Goal: Information Seeking & Learning: Learn about a topic

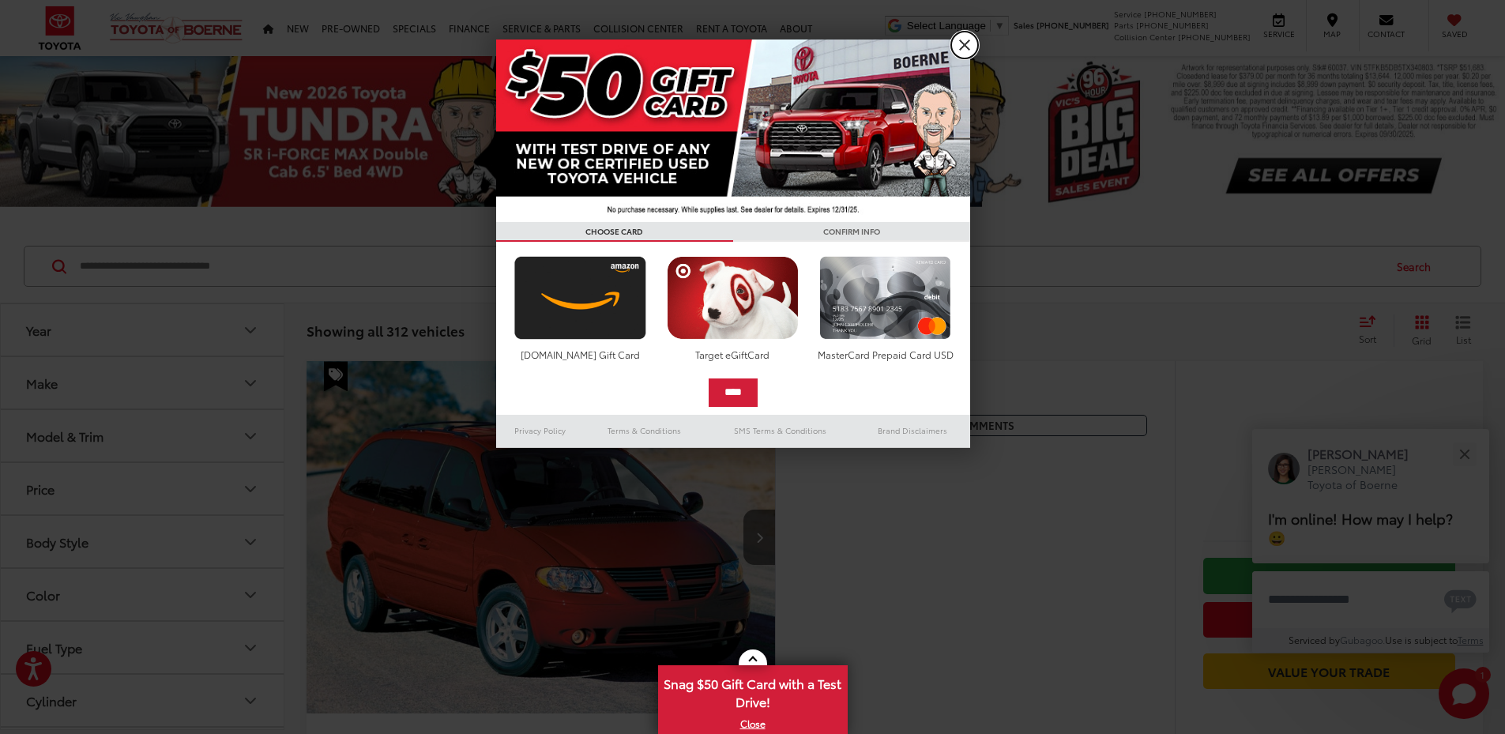
click at [968, 39] on link "X" at bounding box center [964, 45] width 27 height 27
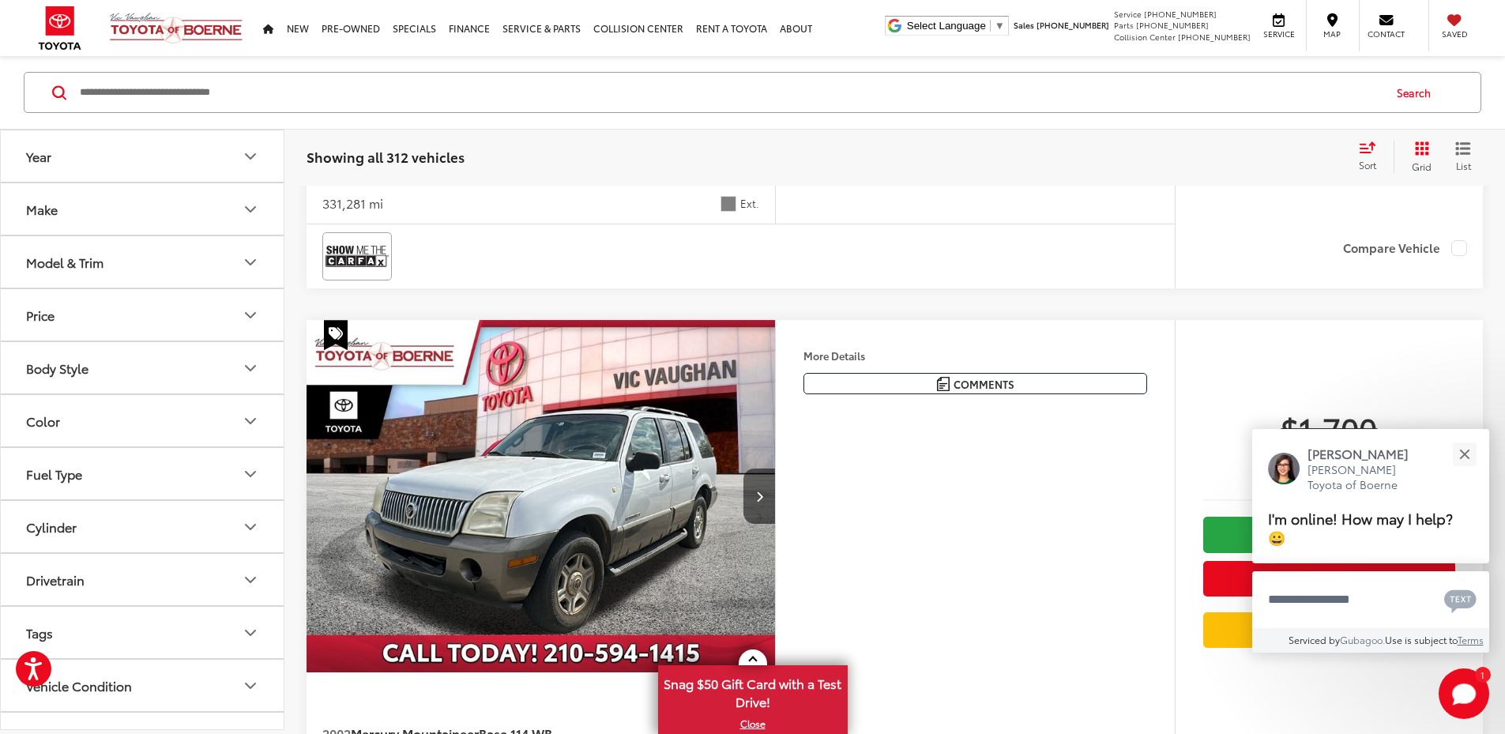
scroll to position [843, 0]
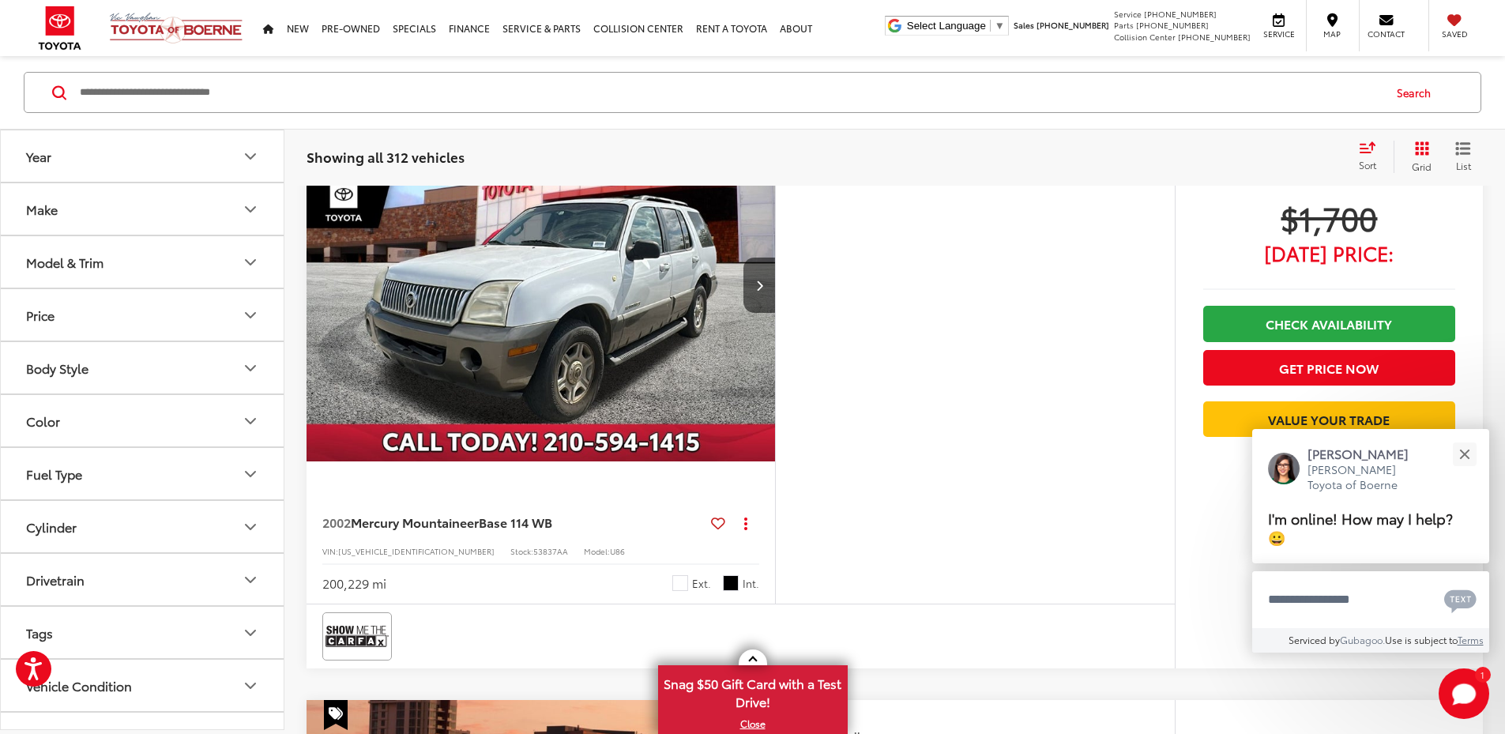
click at [707, 462] on img "2002 Mercury Mountaineer Base 114 WB 0" at bounding box center [541, 285] width 471 height 353
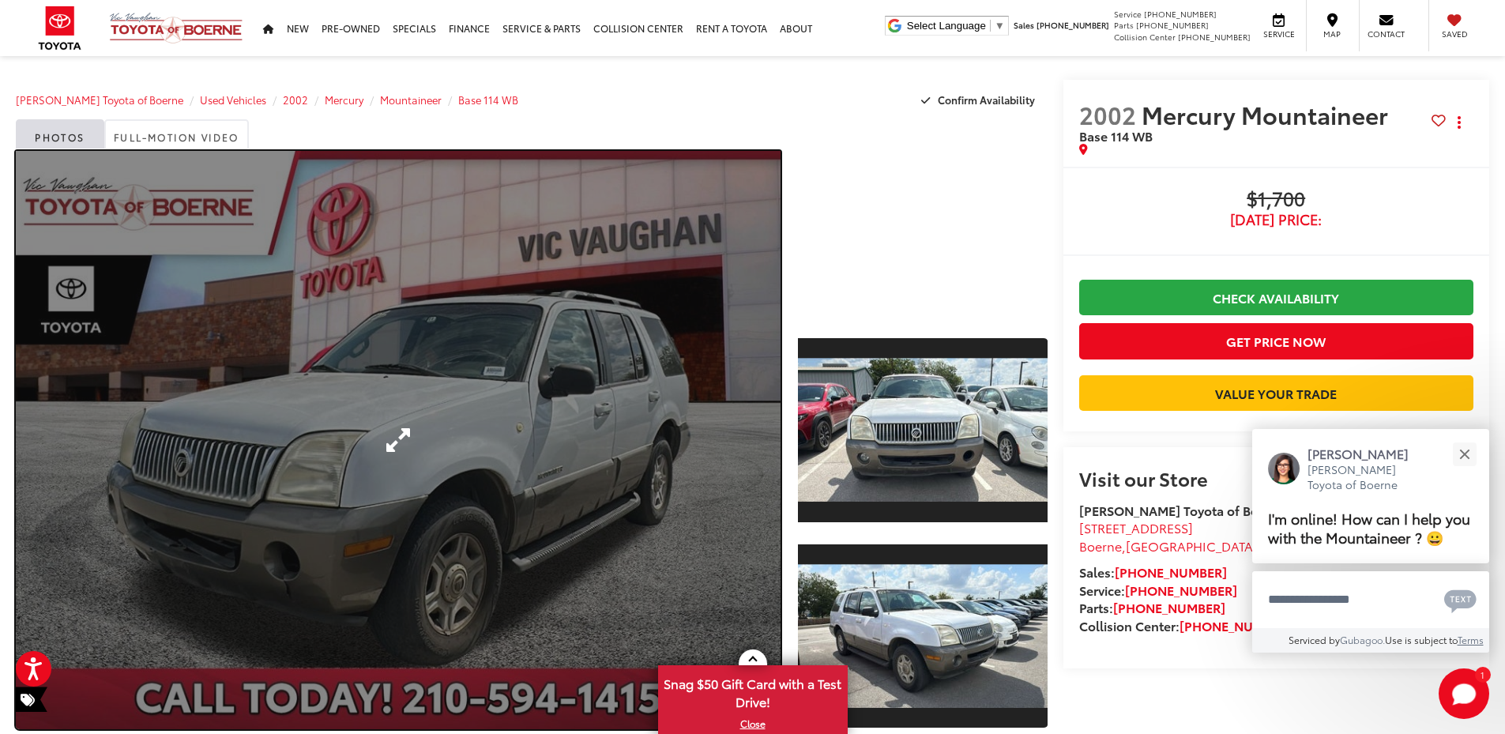
click at [663, 477] on link "Expand Photo 0" at bounding box center [398, 440] width 765 height 578
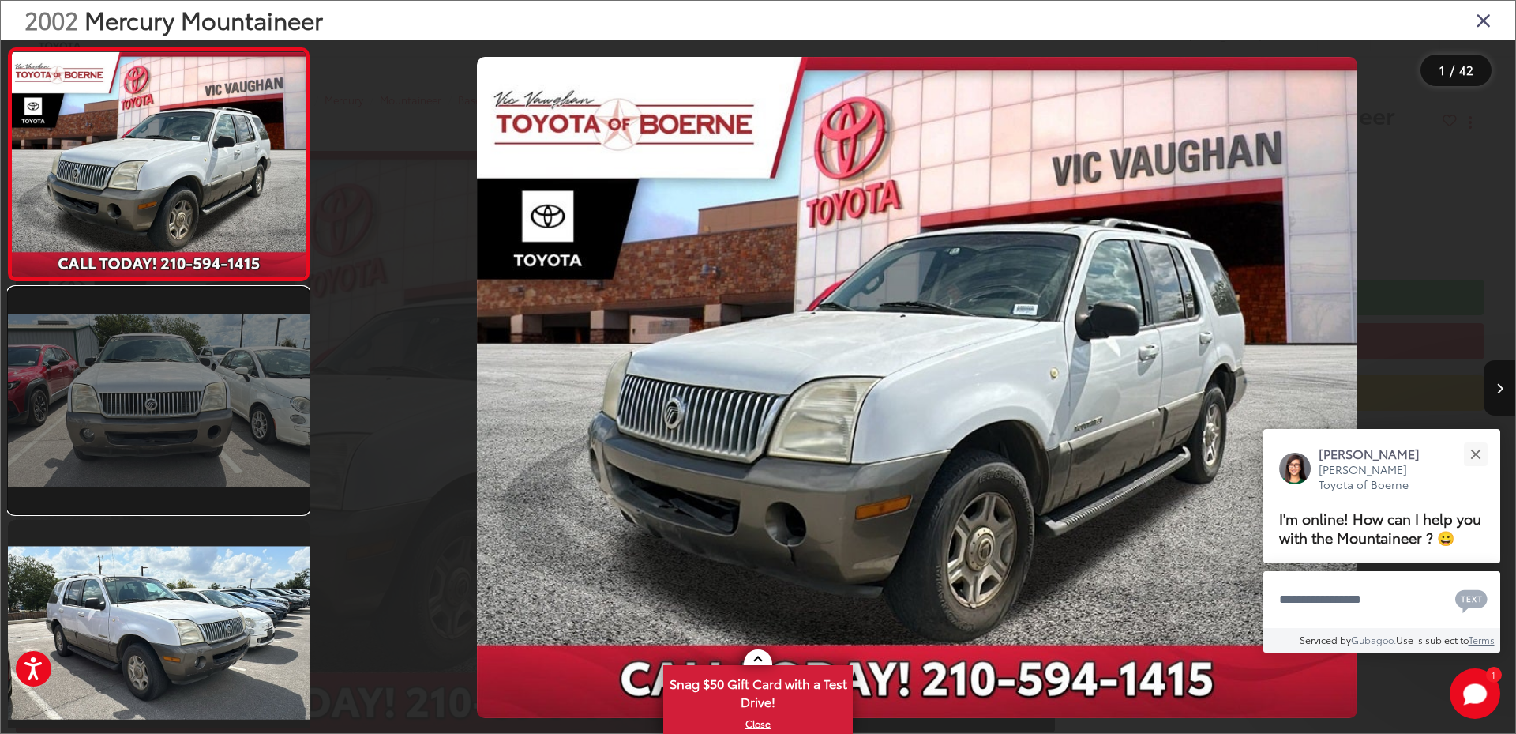
click at [253, 363] on link at bounding box center [159, 400] width 302 height 226
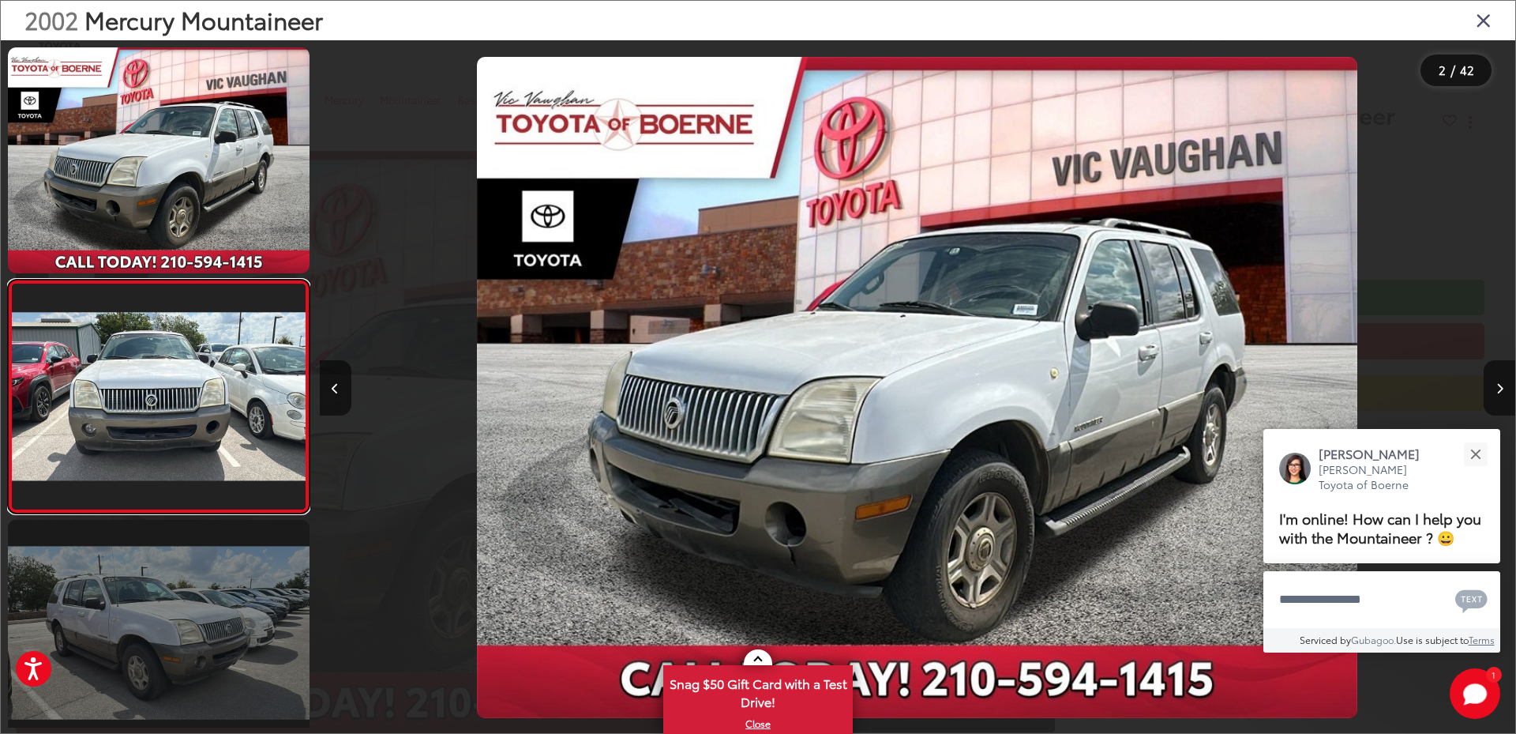
scroll to position [55, 0]
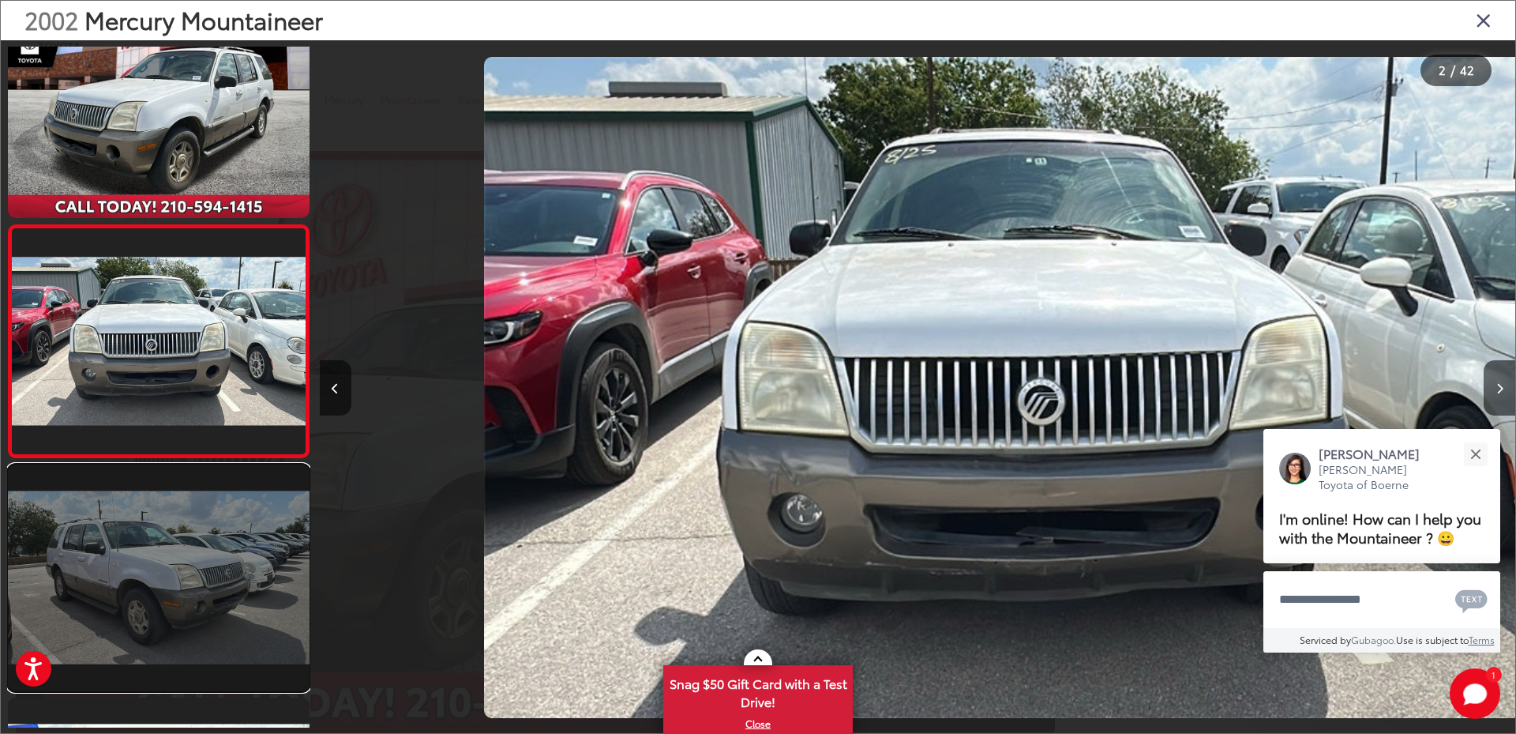
click at [233, 638] on link at bounding box center [159, 577] width 302 height 226
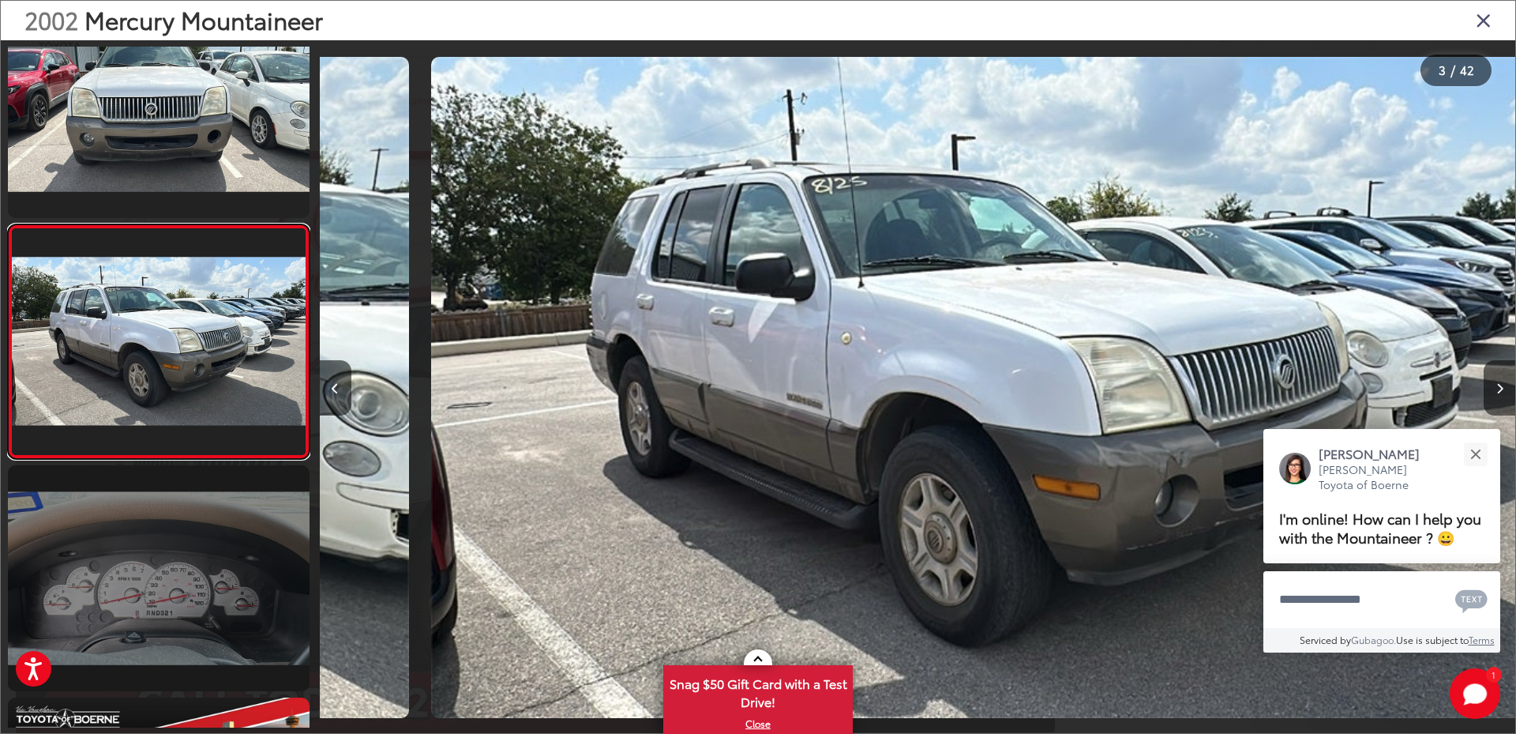
scroll to position [0, 0]
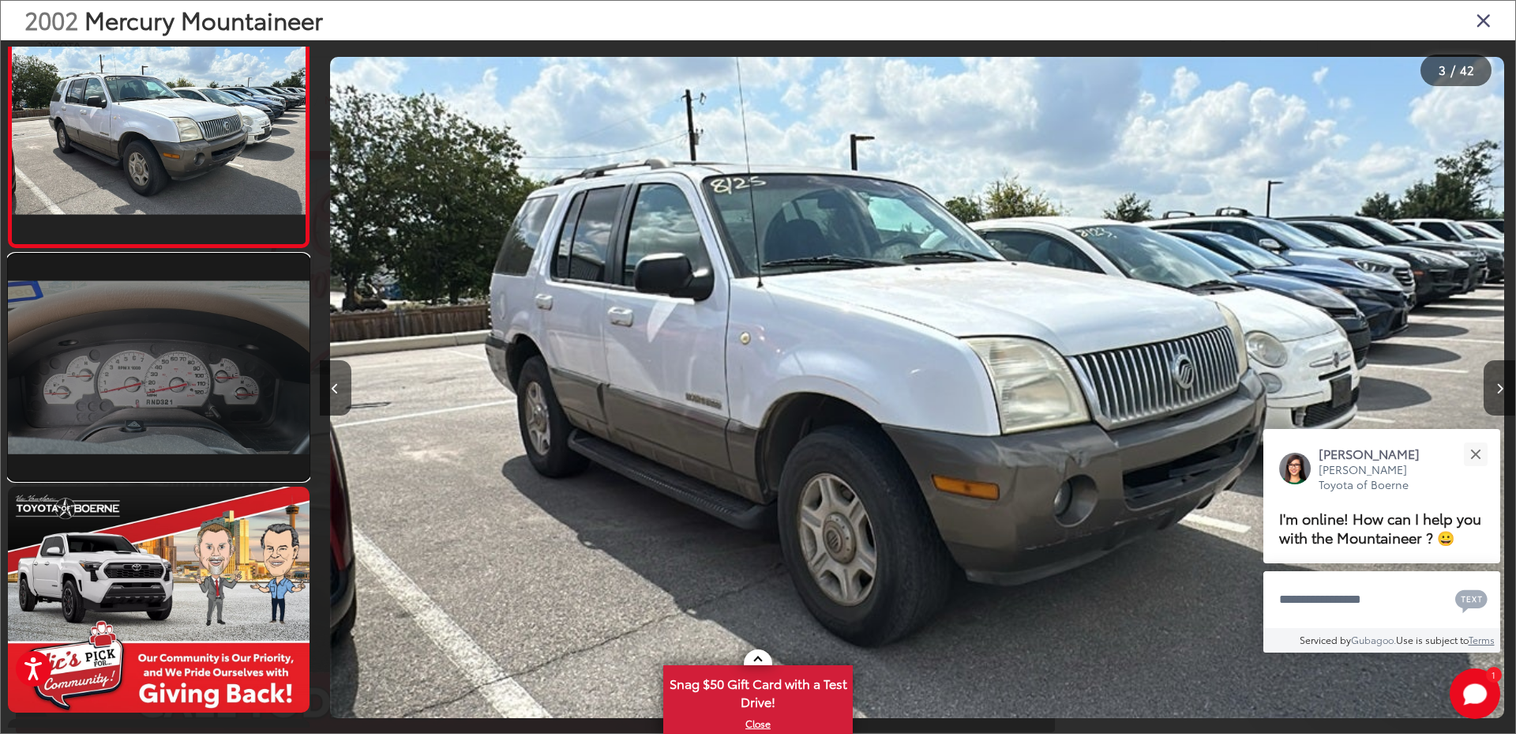
click at [239, 422] on link at bounding box center [159, 367] width 302 height 226
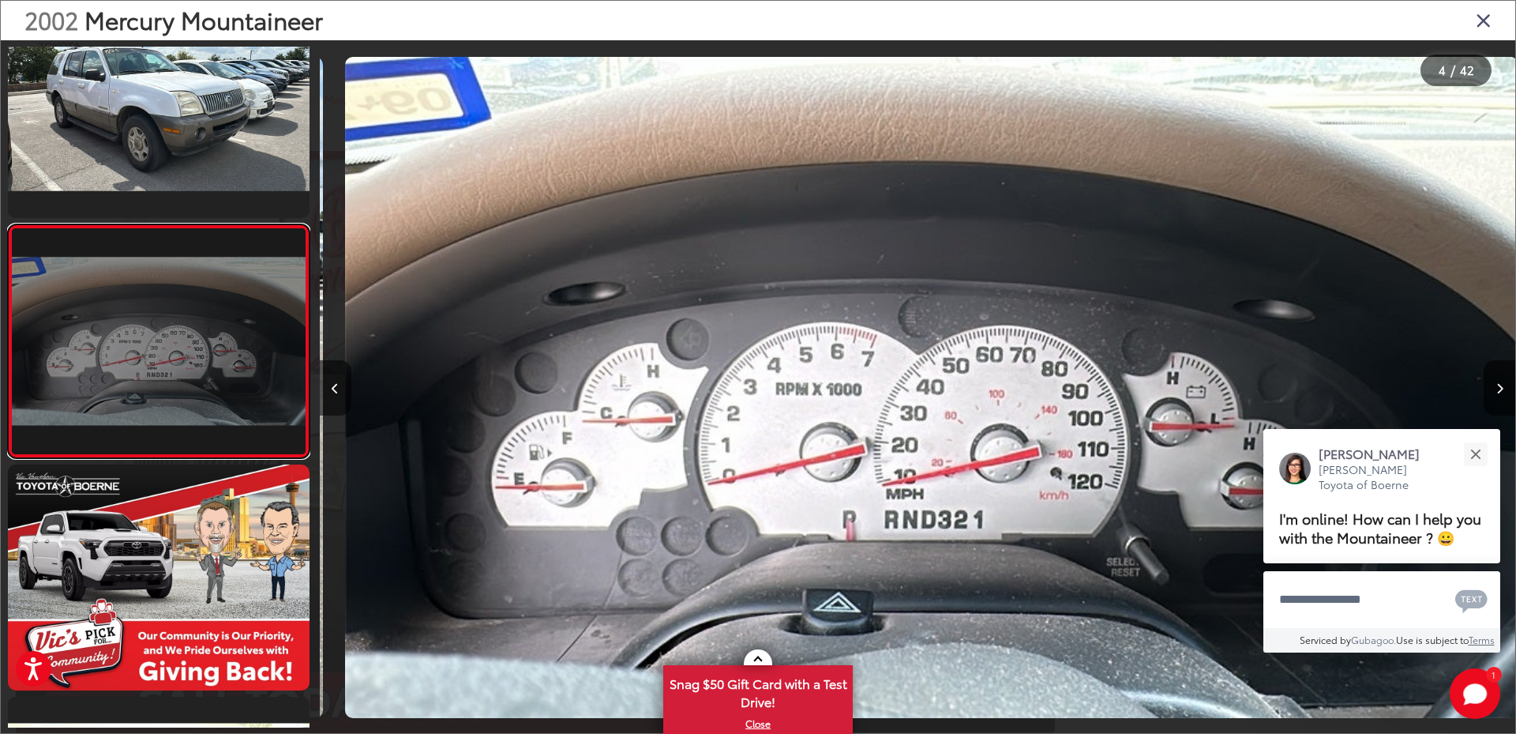
scroll to position [0, 3588]
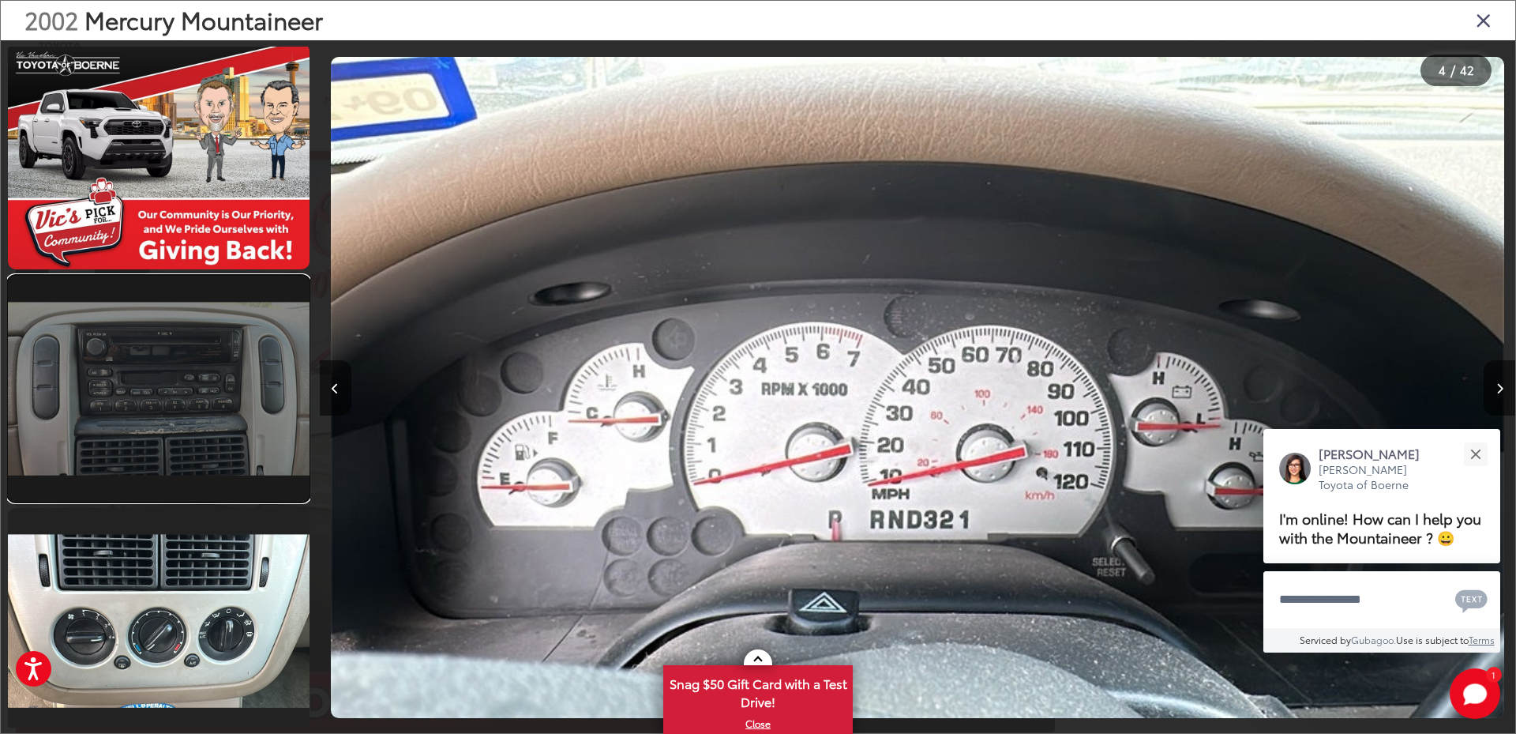
click at [200, 411] on link at bounding box center [159, 389] width 302 height 226
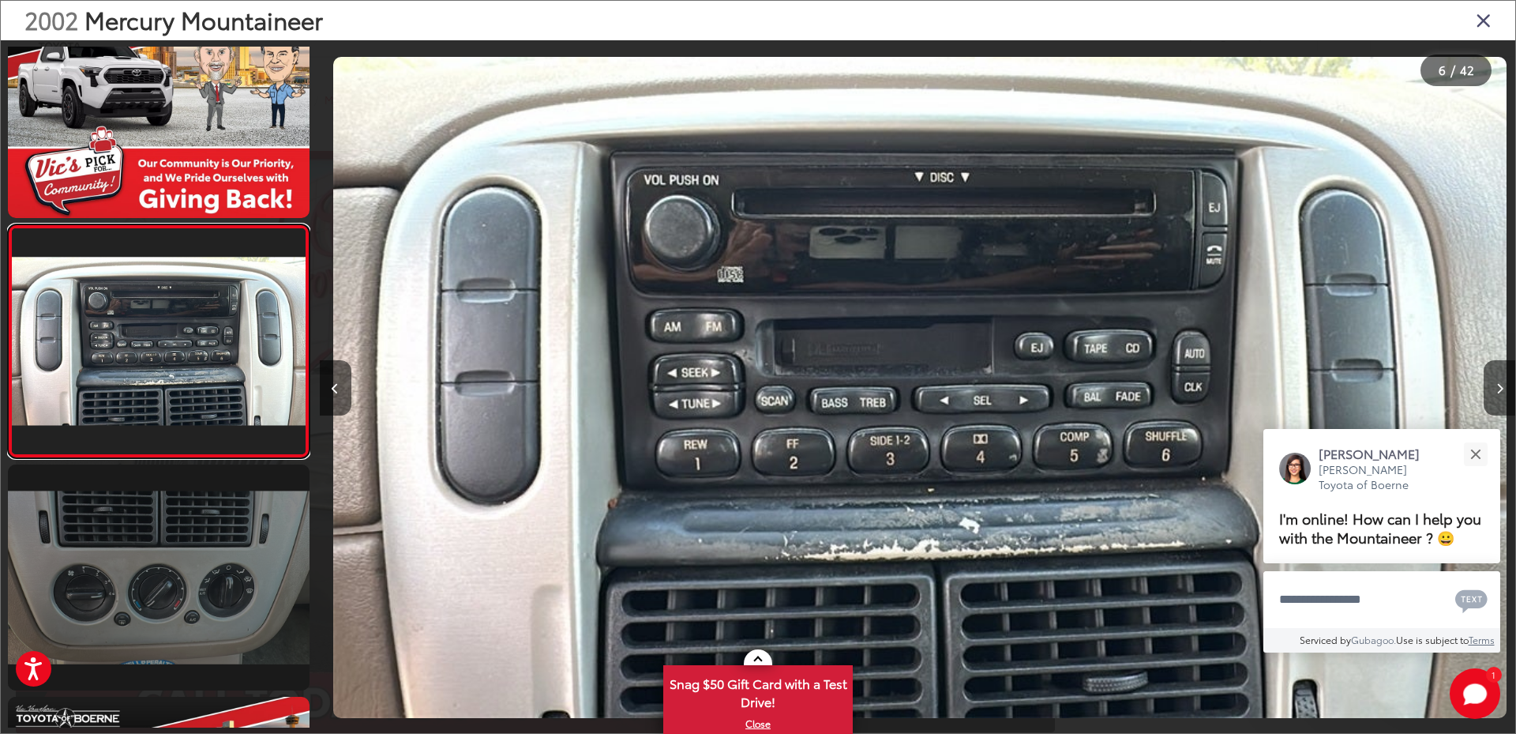
scroll to position [0, 5980]
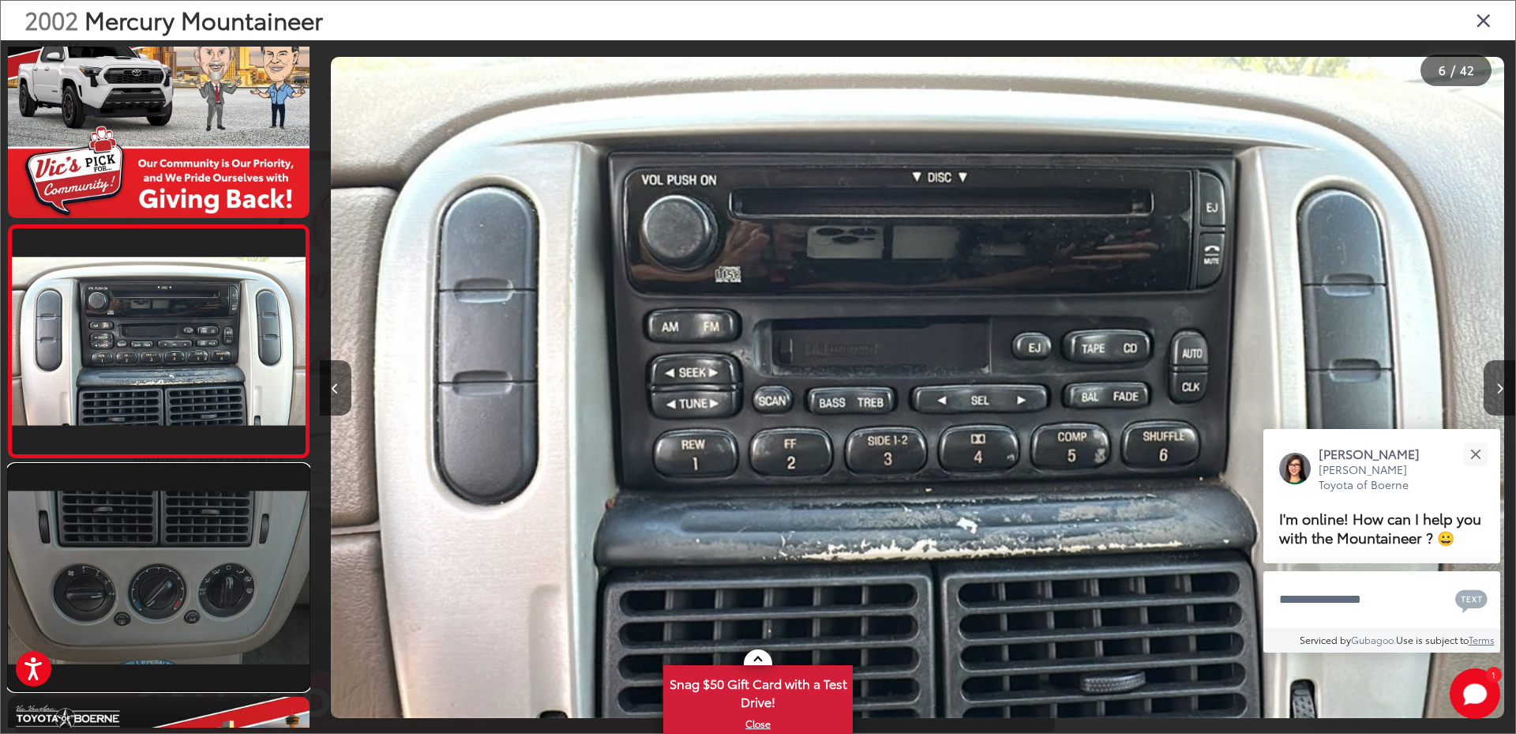
click at [184, 485] on link at bounding box center [159, 577] width 302 height 226
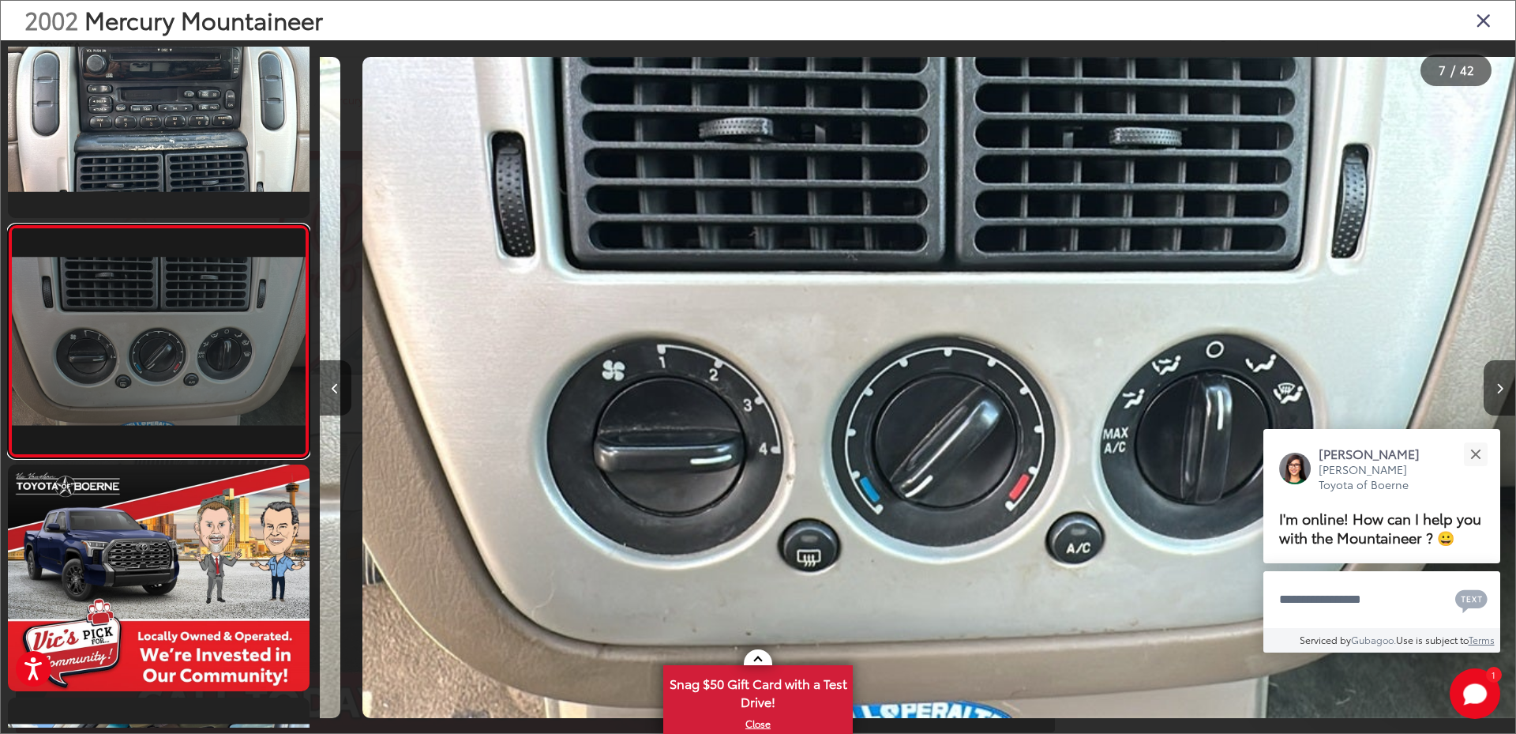
scroll to position [0, 7176]
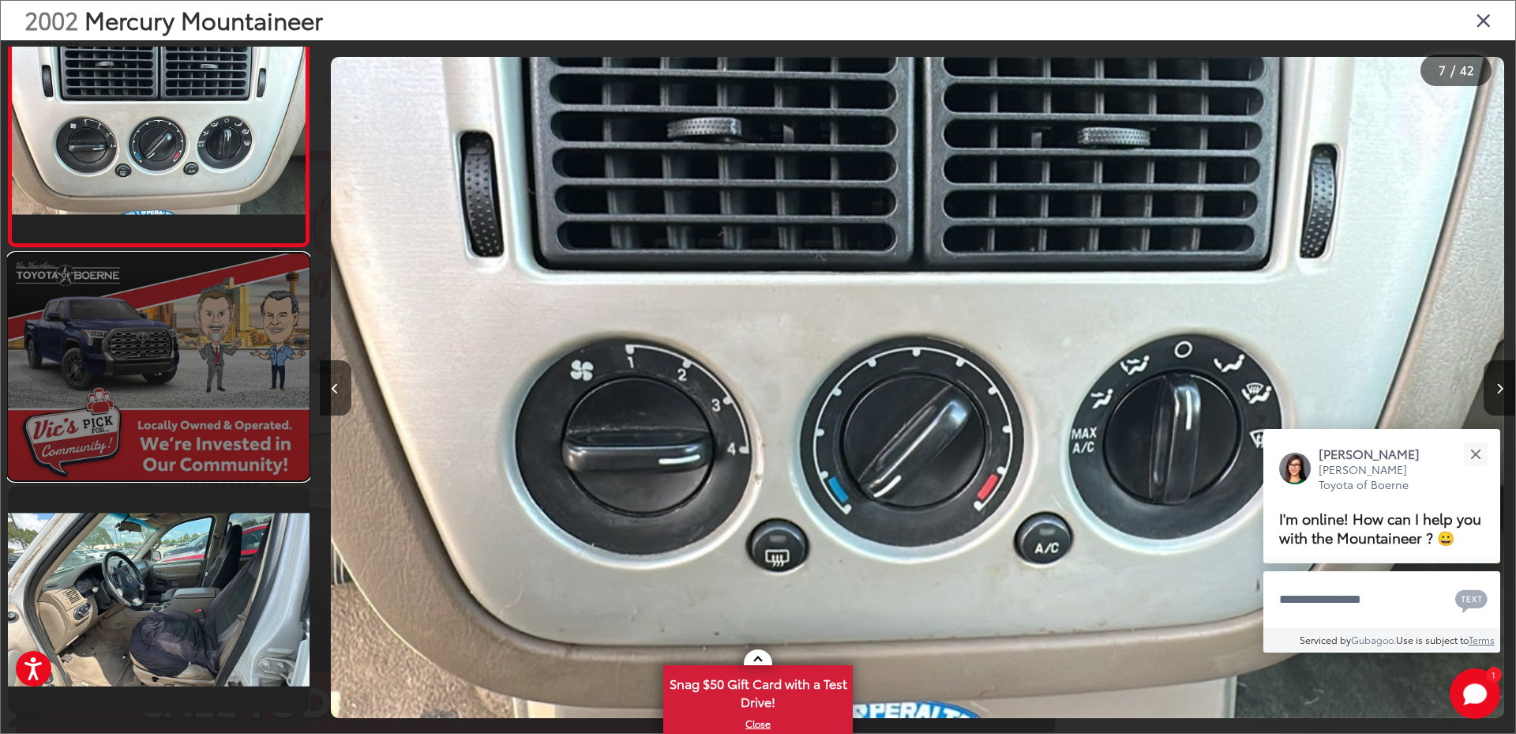
click at [211, 415] on link at bounding box center [159, 367] width 302 height 226
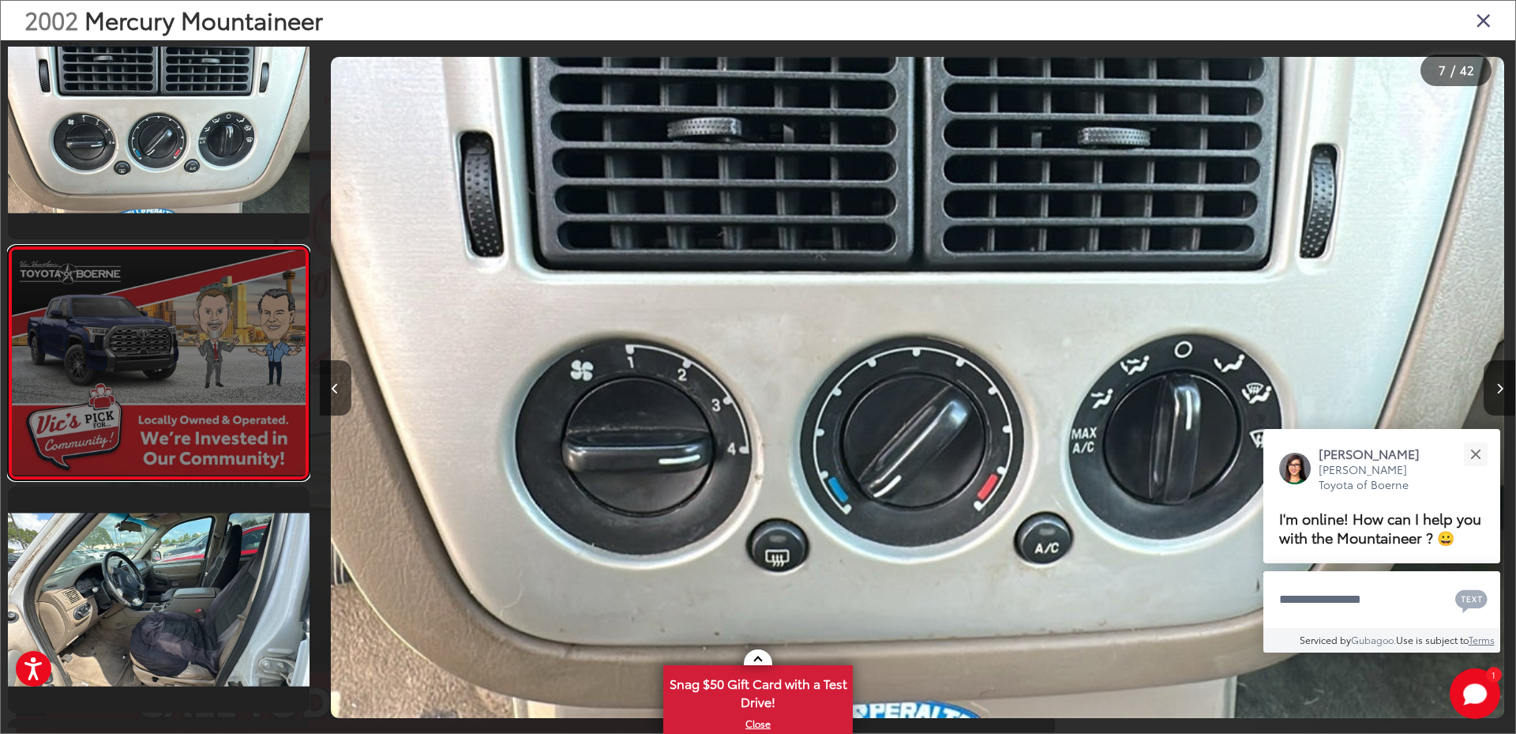
scroll to position [1449, 0]
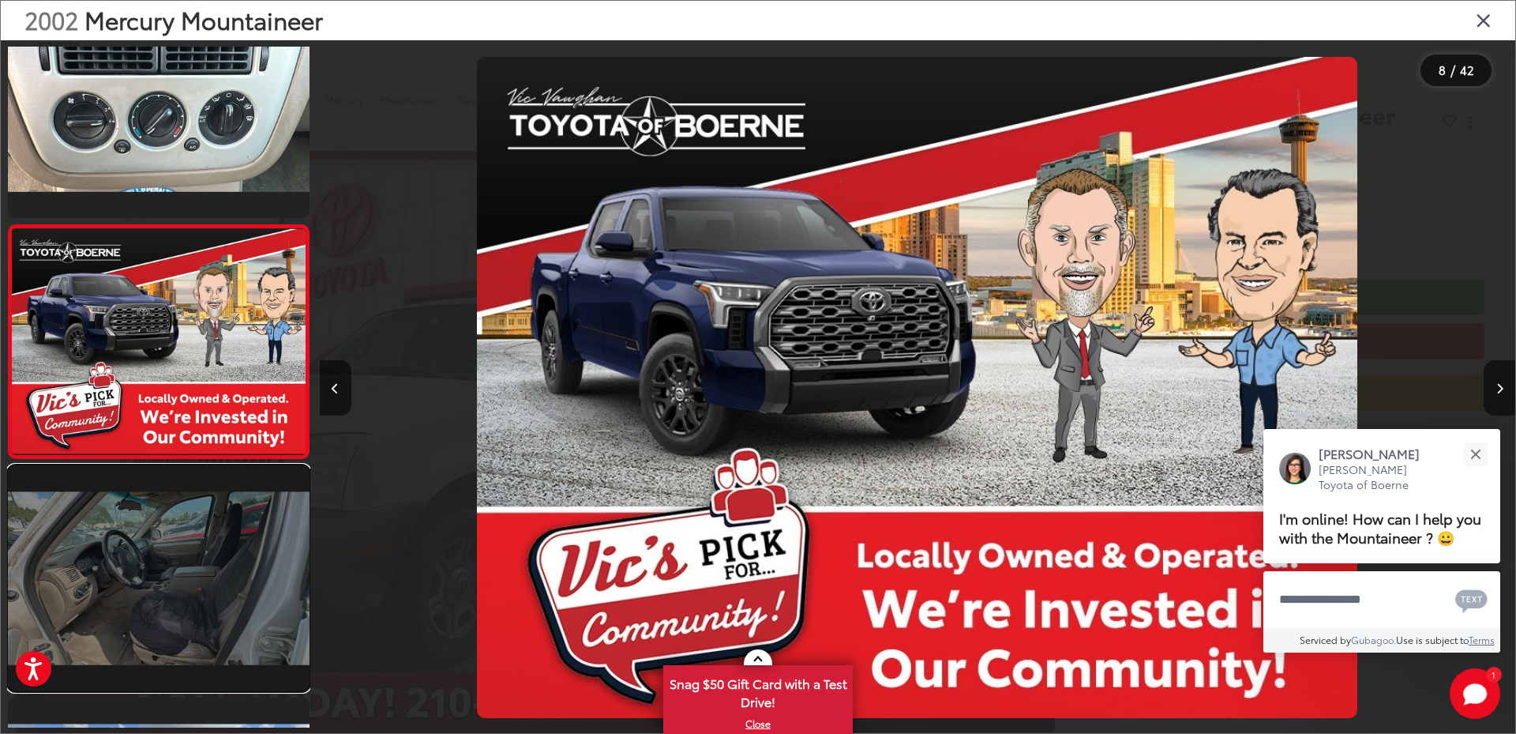
click at [173, 530] on link at bounding box center [159, 578] width 302 height 226
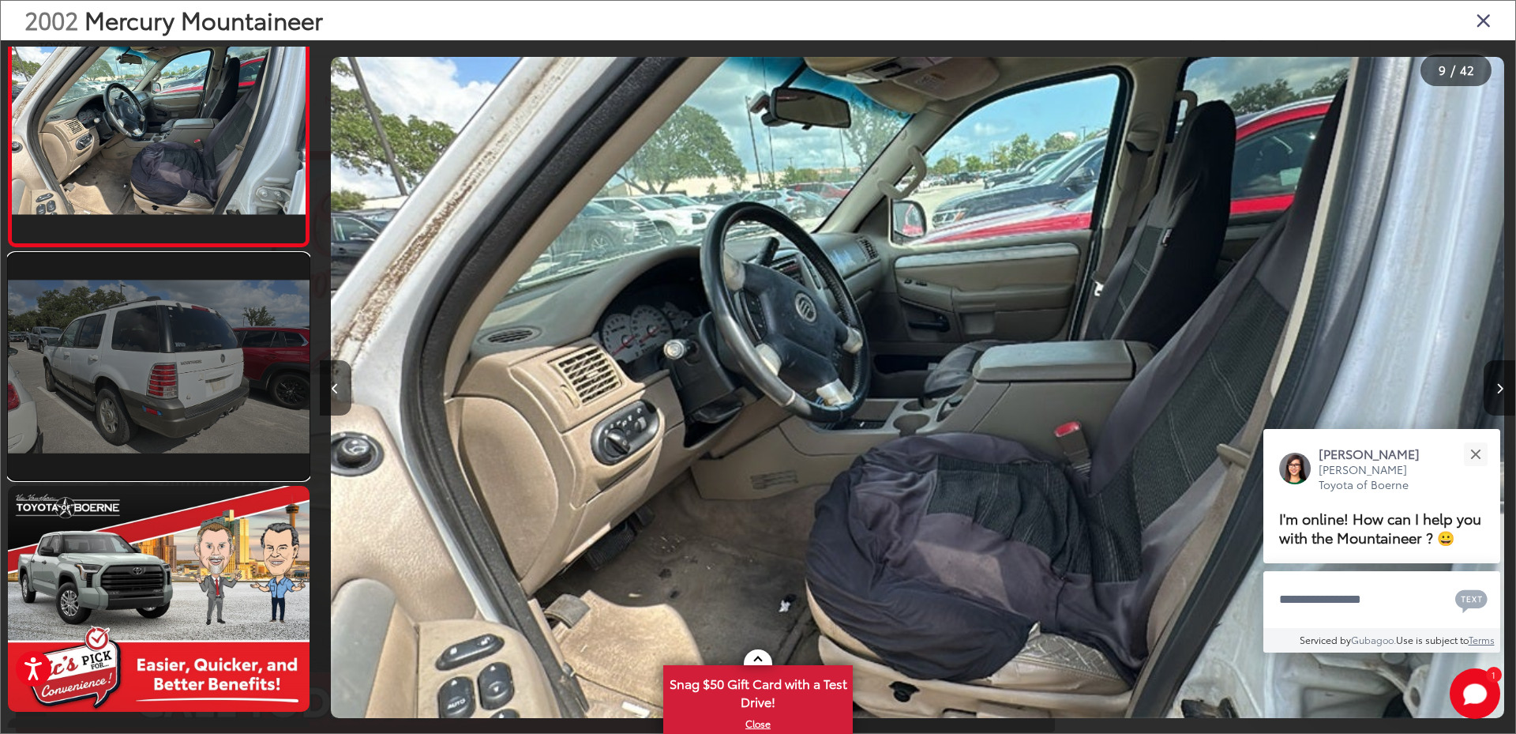
click at [183, 420] on link at bounding box center [159, 367] width 302 height 226
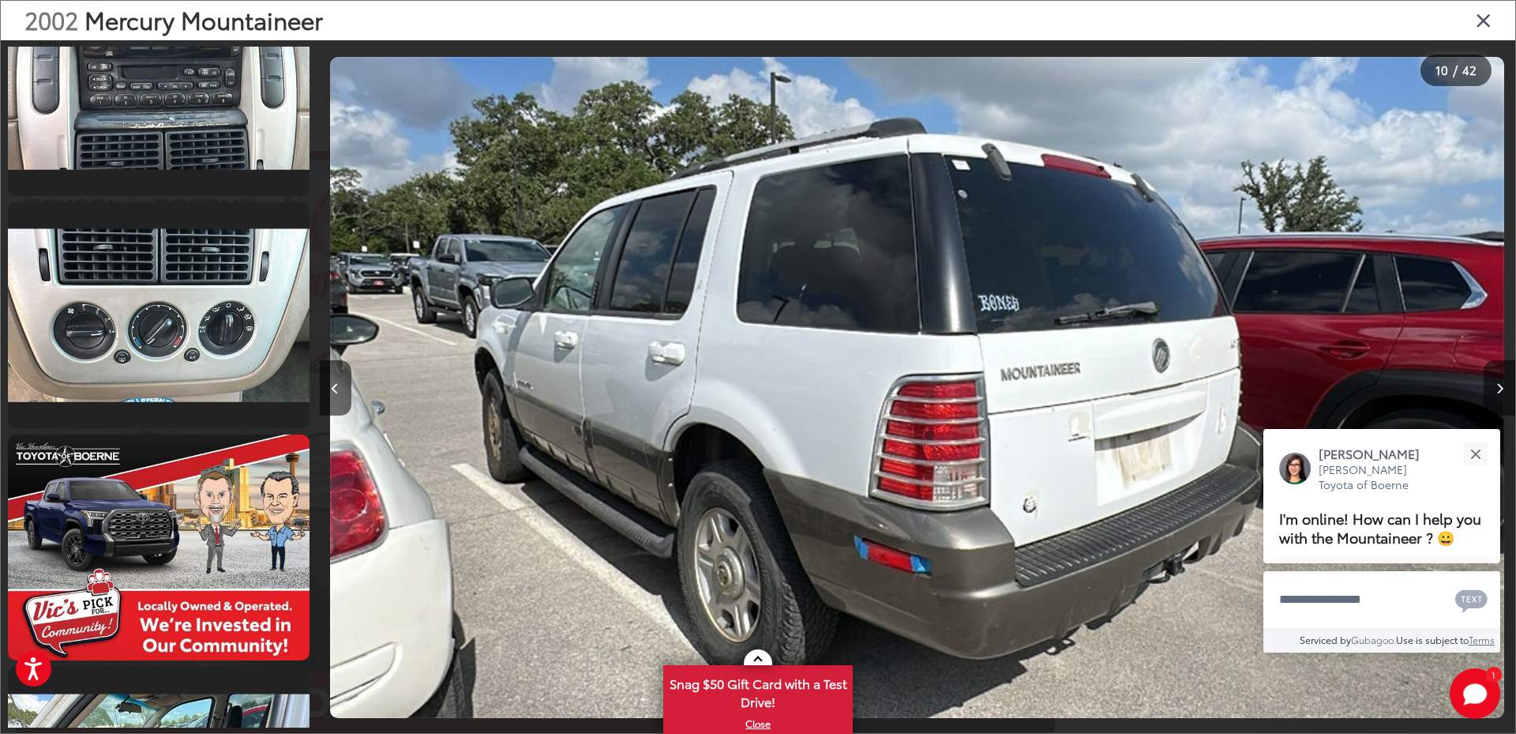
click at [1497, 390] on icon "Next image" at bounding box center [1500, 388] width 7 height 11
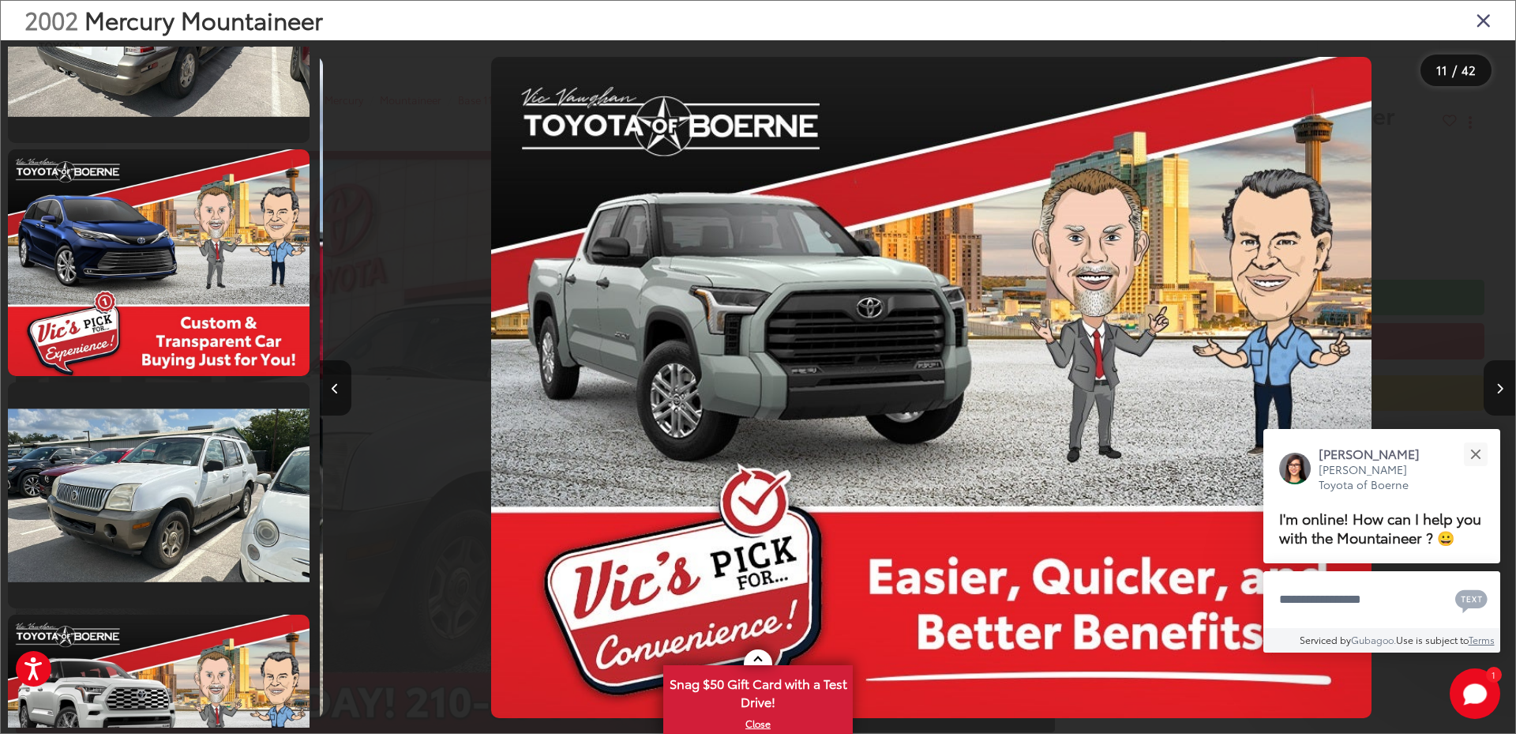
scroll to position [0, 11961]
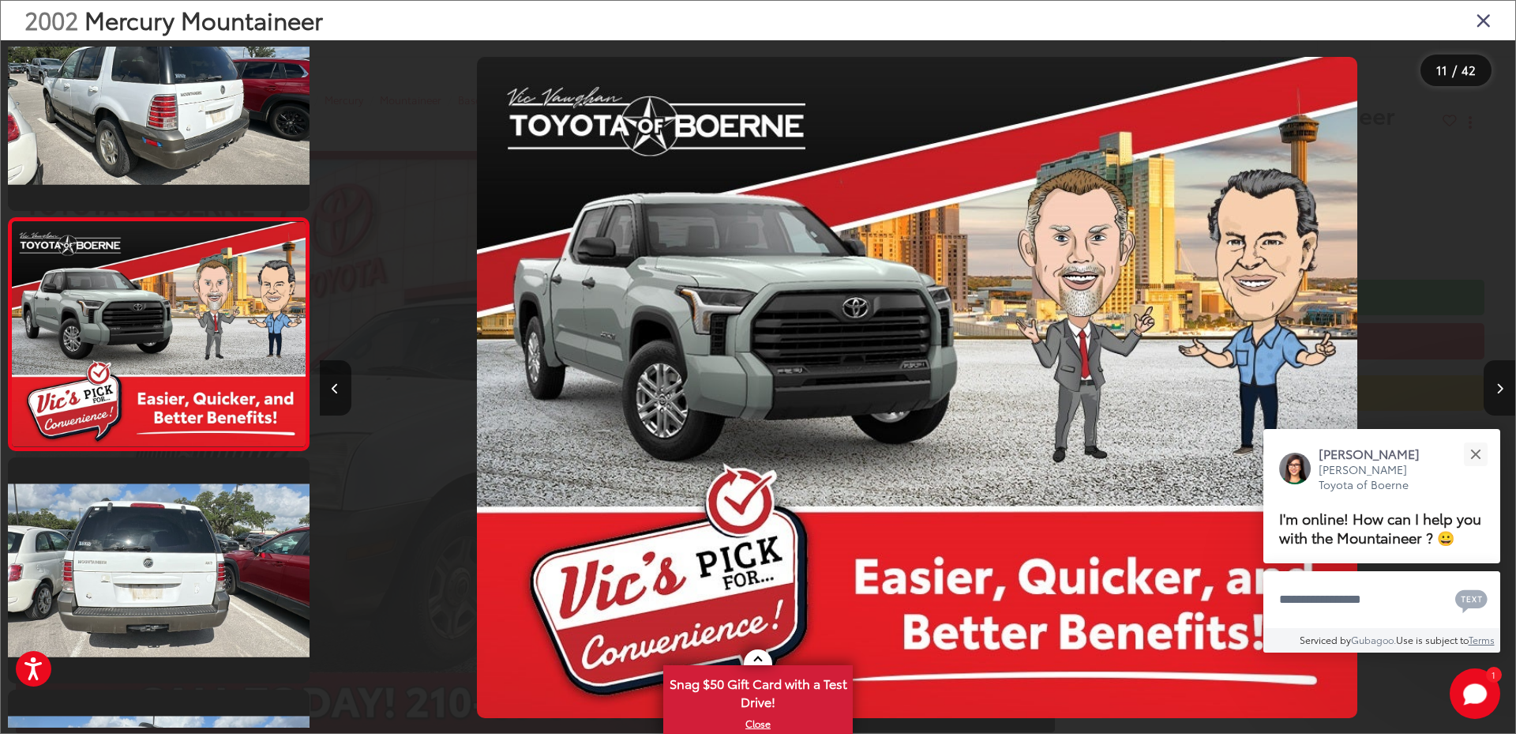
click at [1497, 390] on icon "Next image" at bounding box center [1500, 388] width 7 height 11
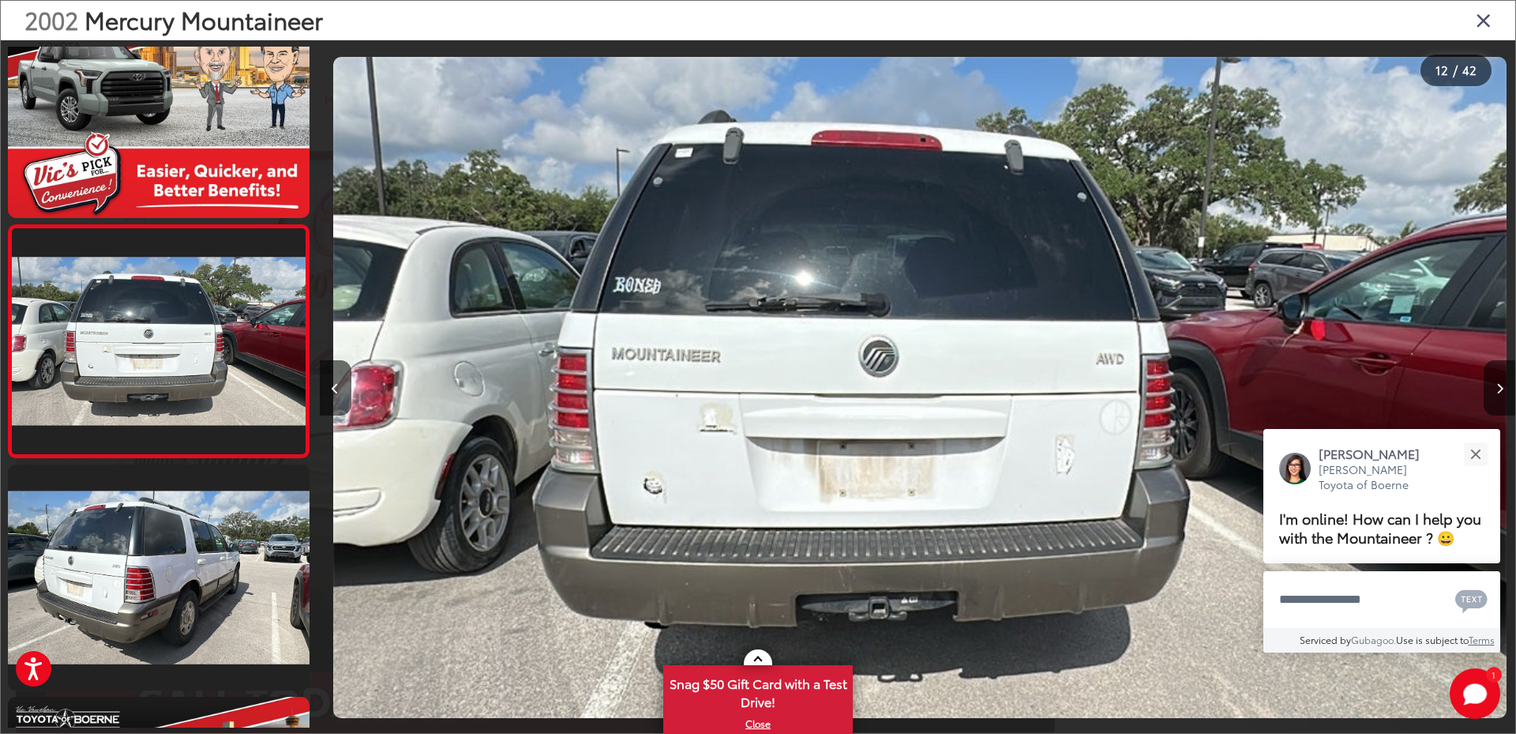
scroll to position [0, 13157]
